Goal: Information Seeking & Learning: Learn about a topic

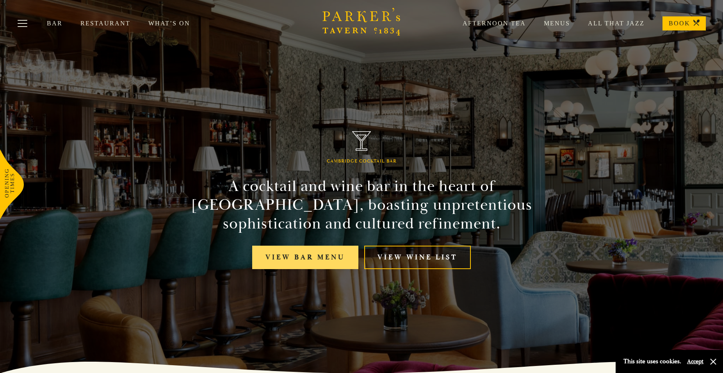
click at [303, 256] on link "View bar menu" at bounding box center [305, 257] width 106 height 24
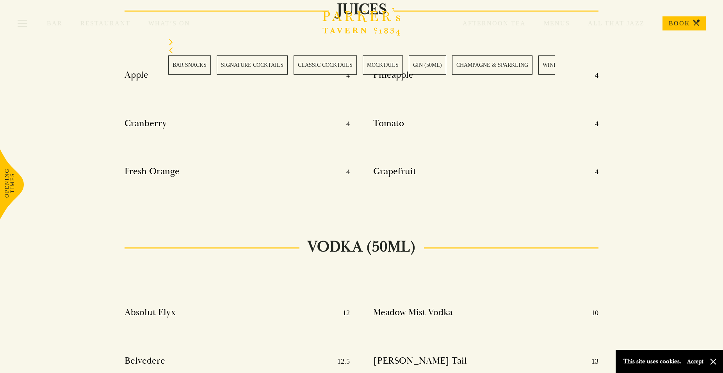
scroll to position [4510, 0]
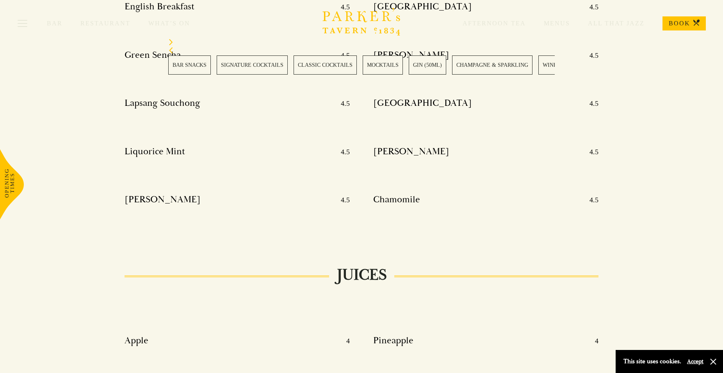
click at [181, 67] on link "BAR SNACKS" at bounding box center [189, 64] width 43 height 19
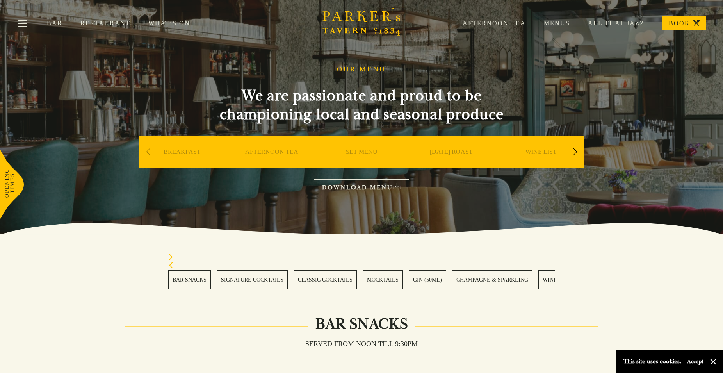
click at [487, 23] on link "Afternoon Tea" at bounding box center [484, 24] width 81 height 8
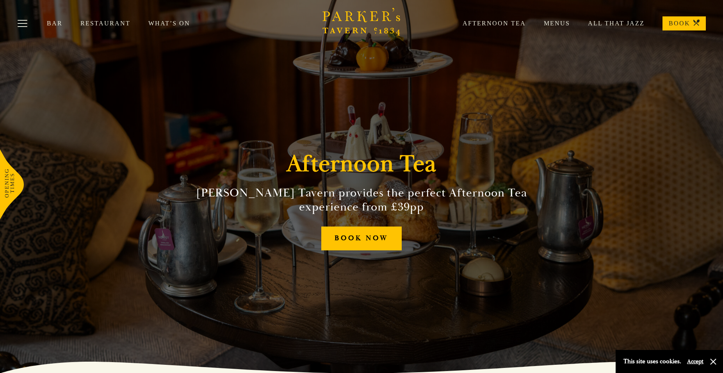
click at [103, 25] on link "Restaurant" at bounding box center [114, 24] width 68 height 8
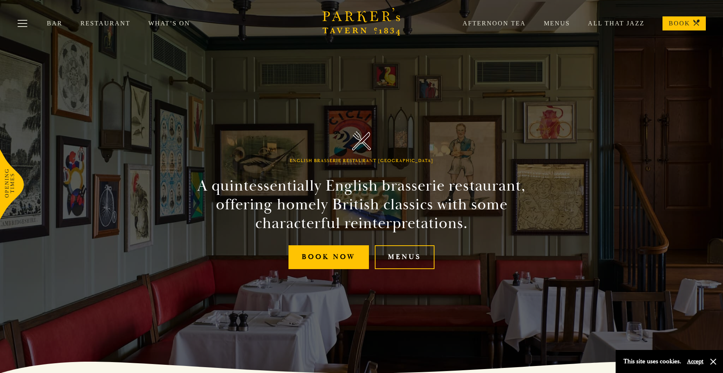
click at [559, 21] on link "Menus" at bounding box center [548, 24] width 44 height 8
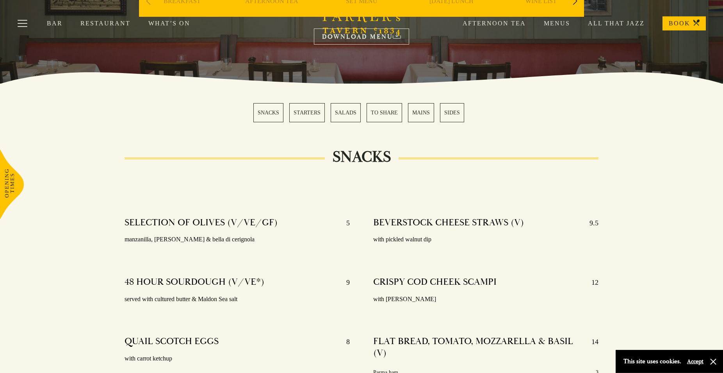
scroll to position [212, 0]
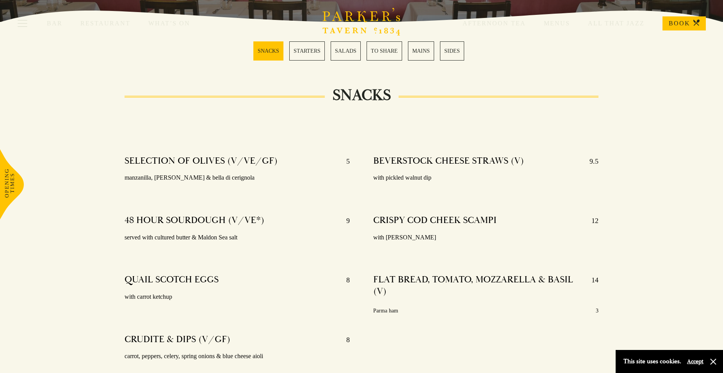
click at [415, 51] on link "MAINS" at bounding box center [421, 50] width 26 height 19
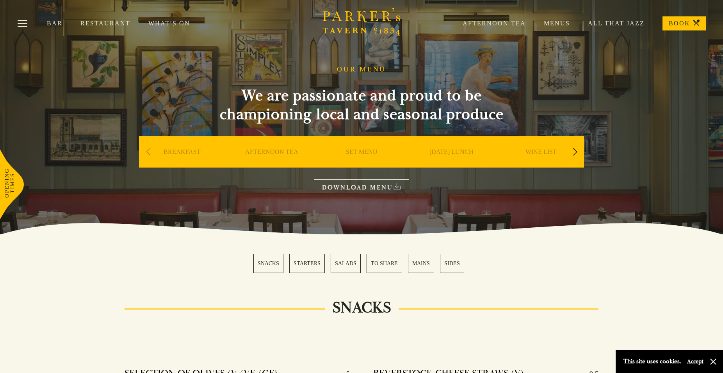
click at [351, 151] on link "SET MENU" at bounding box center [362, 163] width 32 height 31
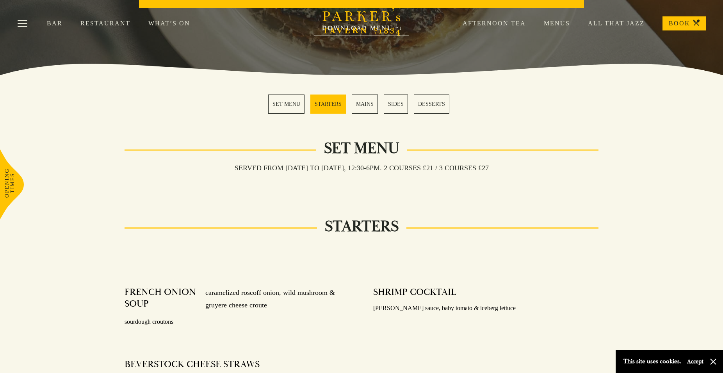
scroll to position [53, 0]
